Goal: Task Accomplishment & Management: Use online tool/utility

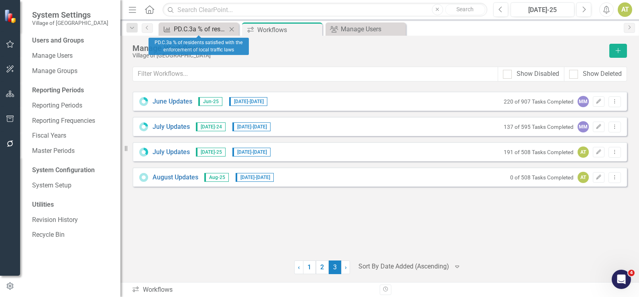
click at [182, 30] on div "PD.C.3a % of residents satisfied with the enforcement of local traffic laws" at bounding box center [200, 29] width 53 height 10
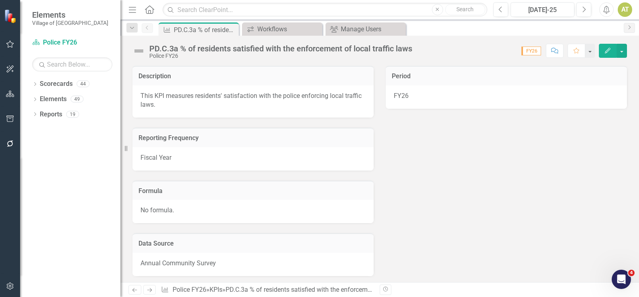
scroll to position [182, 0]
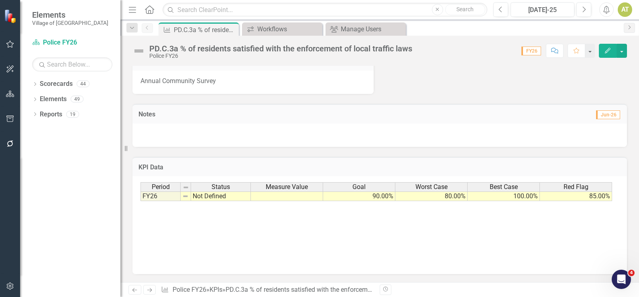
click at [153, 291] on icon "Next" at bounding box center [149, 289] width 7 height 5
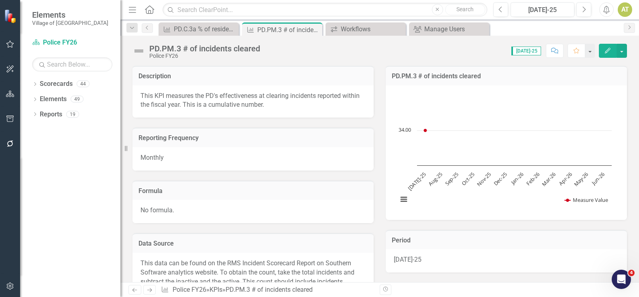
click at [149, 288] on icon "Next" at bounding box center [149, 289] width 7 height 5
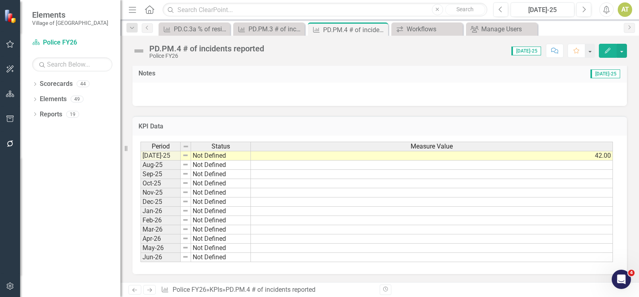
scroll to position [259, 0]
click at [154, 288] on link "Next" at bounding box center [149, 290] width 13 height 10
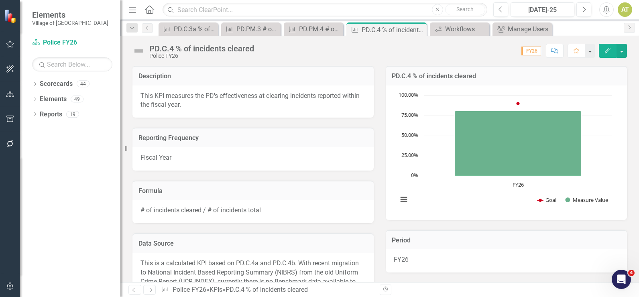
click at [147, 290] on icon "Next" at bounding box center [149, 289] width 7 height 5
